Goal: Ask a question

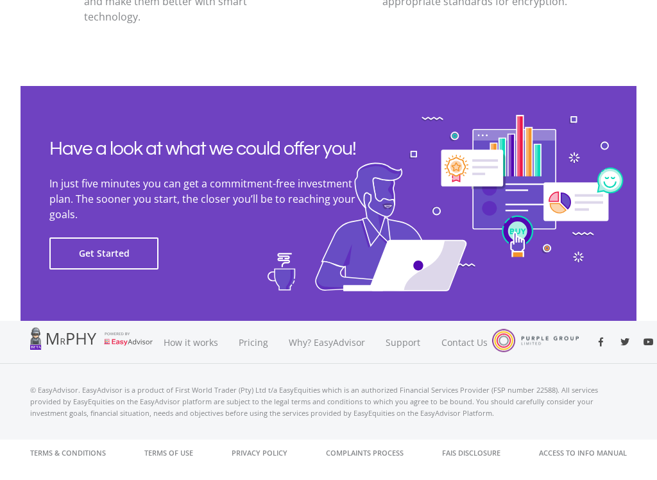
scroll to position [3298, 0]
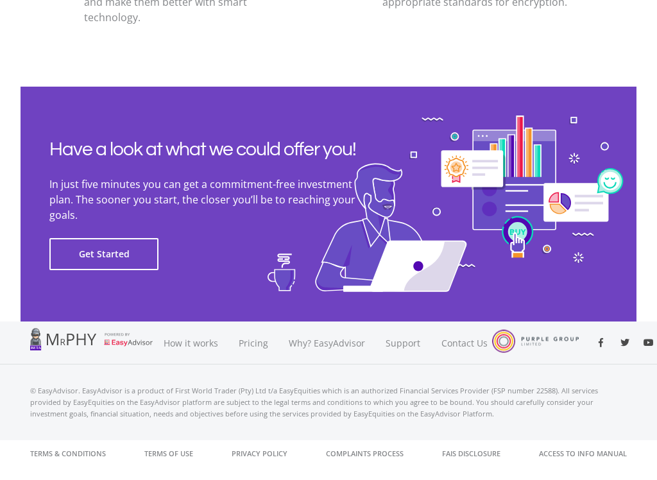
click at [475, 340] on link "Contact Us" at bounding box center [465, 355] width 68 height 43
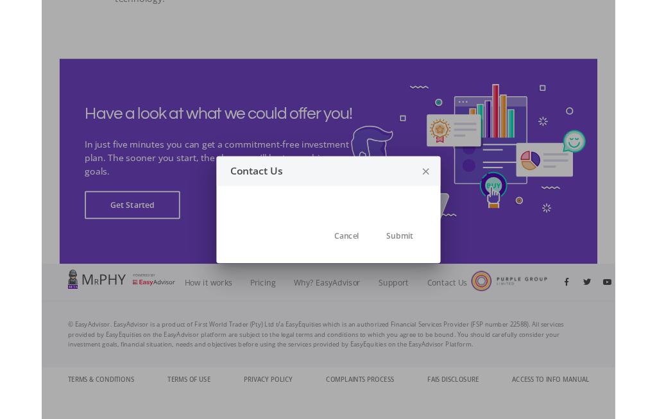
scroll to position [0, 0]
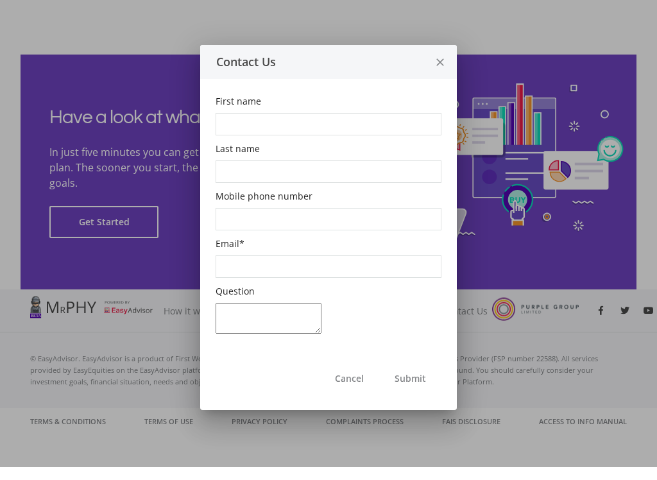
click at [231, 126] on input "First name" at bounding box center [329, 137] width 226 height 22
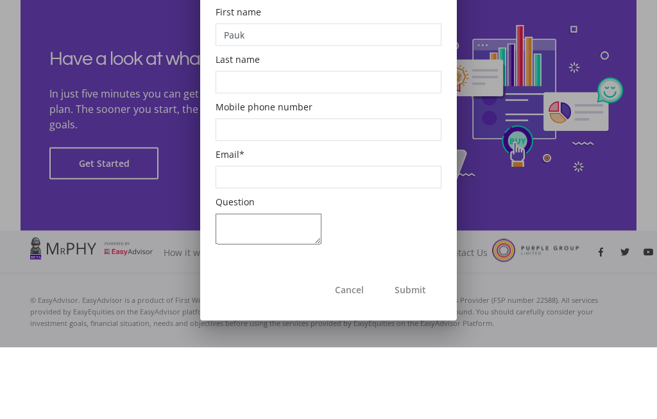
type input "Pauk"
click at [228, 142] on input "Last name" at bounding box center [329, 153] width 226 height 22
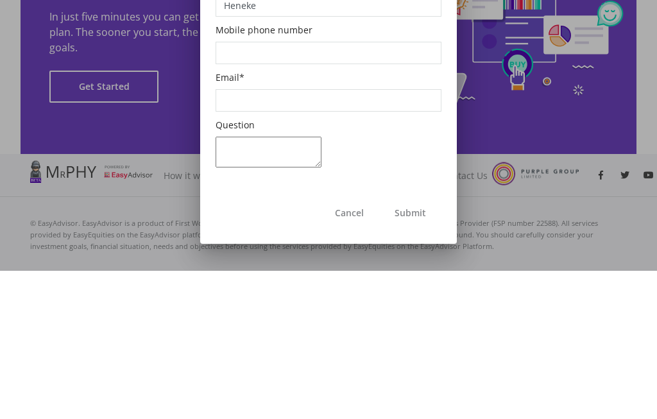
type input "Heneke"
click at [233, 190] on input "Mobile phone number" at bounding box center [329, 201] width 226 height 22
type input "0823717978"
click at [224, 237] on input "Email *" at bounding box center [329, 248] width 226 height 22
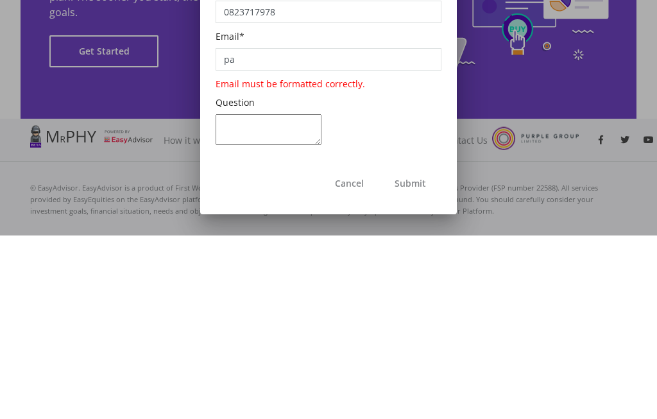
type input "[EMAIL_ADDRESS][DOMAIN_NAME]"
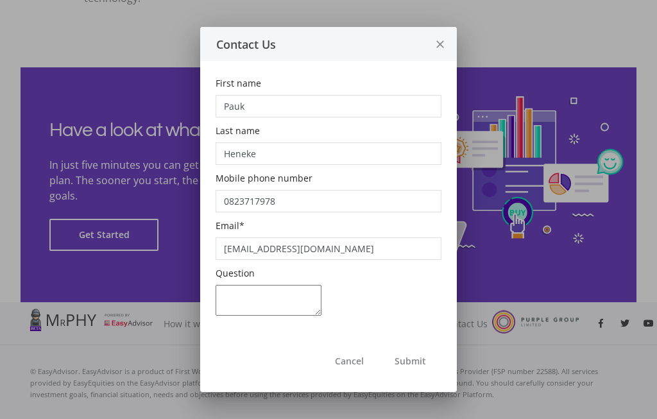
click at [232, 299] on textarea "Question" at bounding box center [269, 300] width 106 height 31
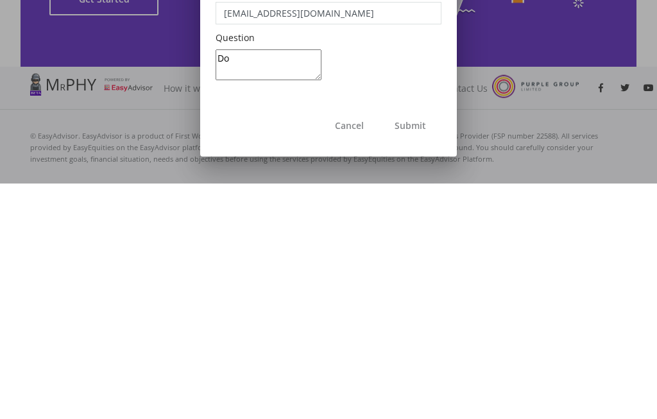
type textarea "D"
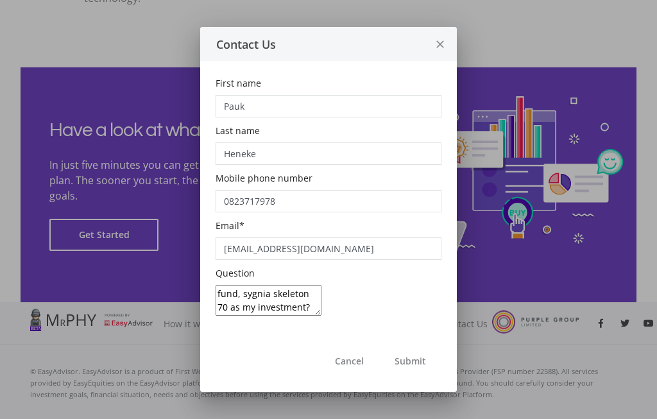
type textarea "Will I get the 1% incentive for transferring my preservation fund and do I keep…"
click at [425, 359] on button "Submit" at bounding box center [410, 361] width 62 height 32
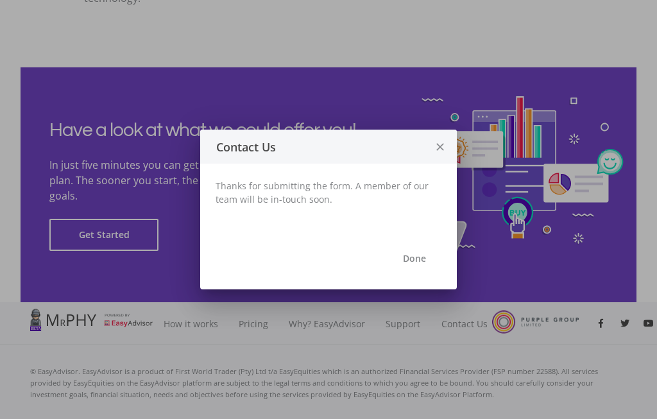
click at [423, 257] on button "Done" at bounding box center [415, 258] width 54 height 32
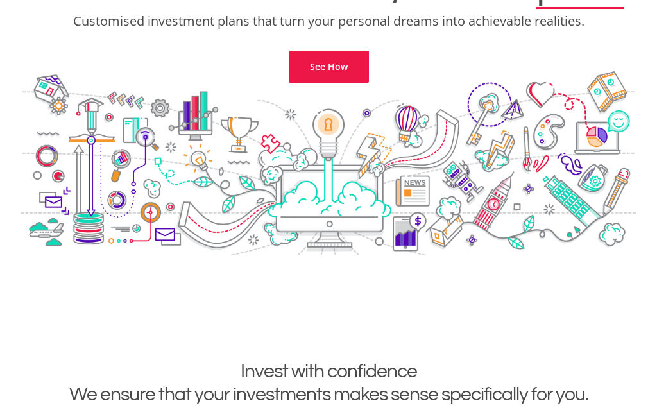
scroll to position [0, 0]
